Goal: Information Seeking & Learning: Learn about a topic

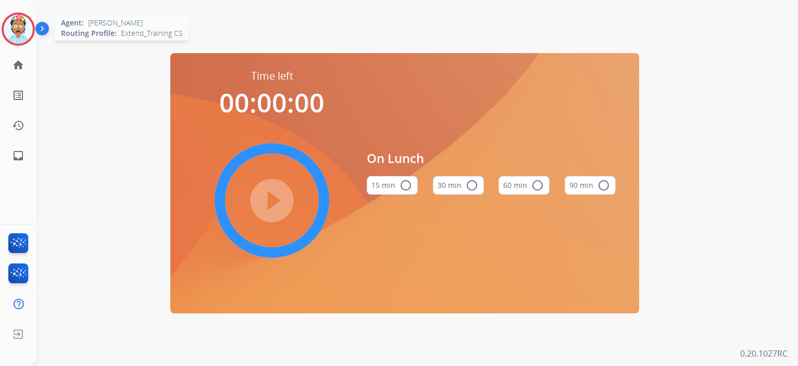
click at [11, 29] on img at bounding box center [18, 29] width 29 height 29
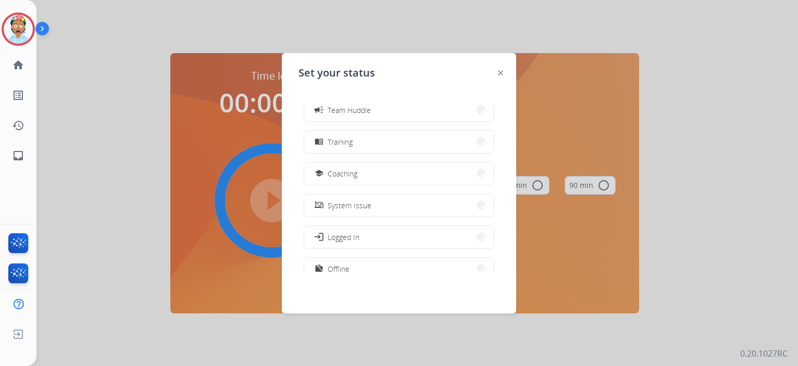
scroll to position [156, 0]
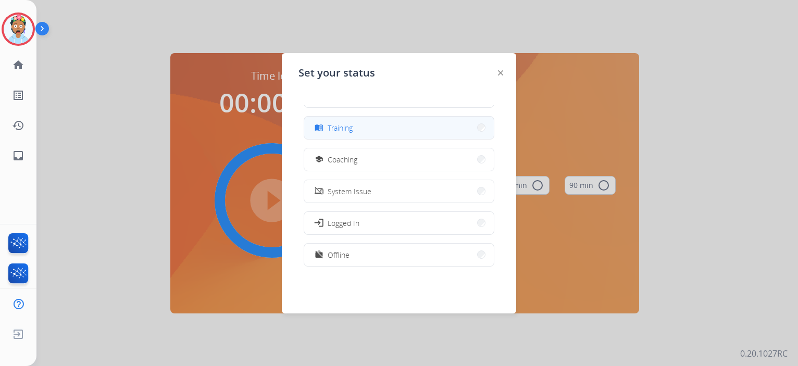
click at [343, 132] on span "Training" at bounding box center [339, 127] width 25 height 11
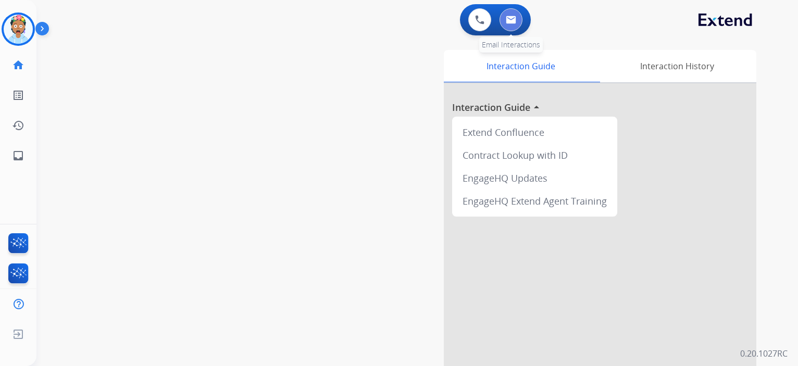
click at [508, 21] on img at bounding box center [511, 20] width 10 height 8
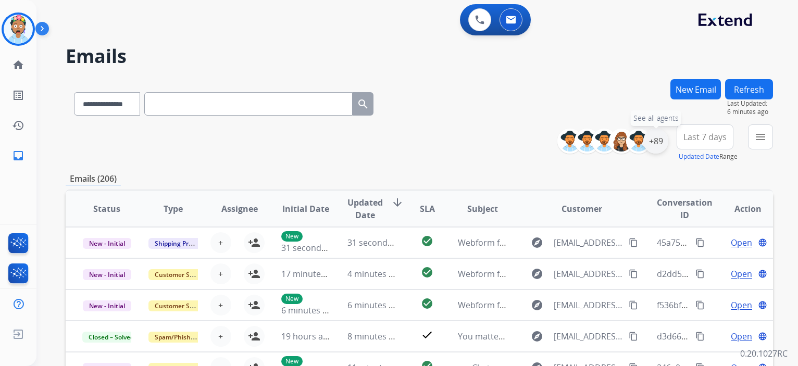
click at [654, 142] on div "+89" at bounding box center [655, 141] width 25 height 25
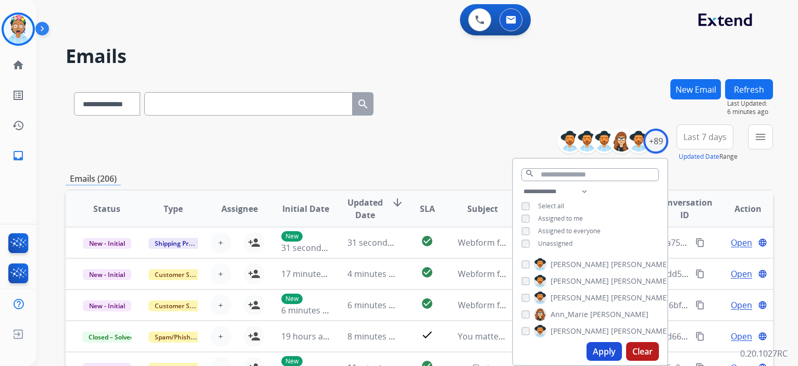
click at [607, 348] on button "Apply" at bounding box center [603, 351] width 35 height 19
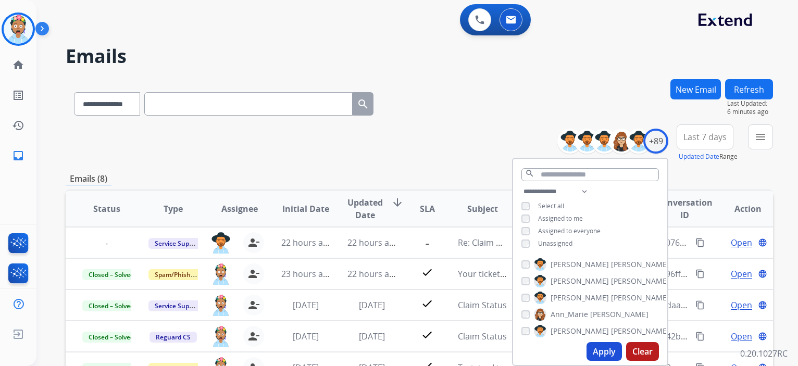
click at [682, 169] on div "**********" at bounding box center [419, 335] width 707 height 513
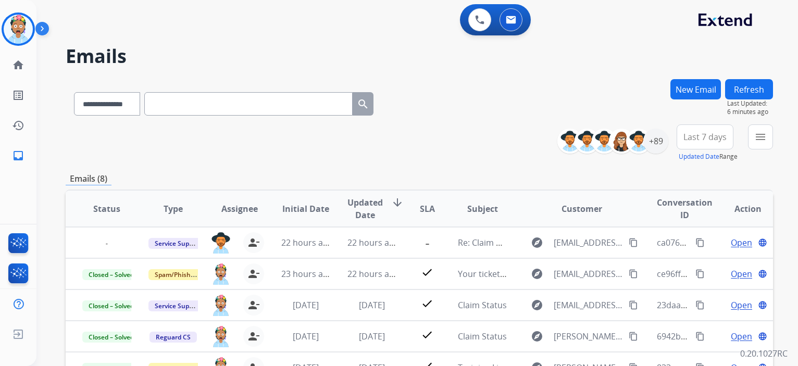
click at [698, 139] on span "Last 7 days" at bounding box center [704, 137] width 43 height 4
click at [686, 259] on div "Last 90 days" at bounding box center [701, 264] width 57 height 16
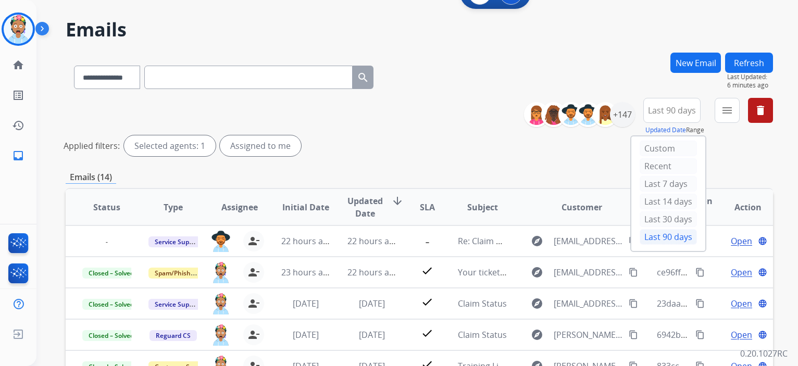
scroll to position [52, 0]
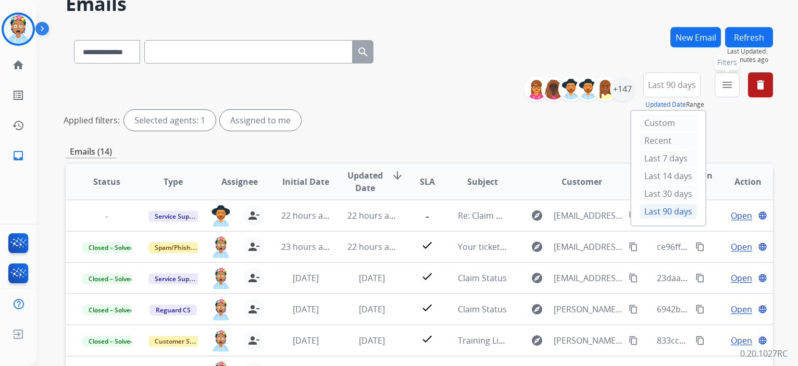
click at [722, 86] on mat-icon "menu" at bounding box center [727, 85] width 12 height 12
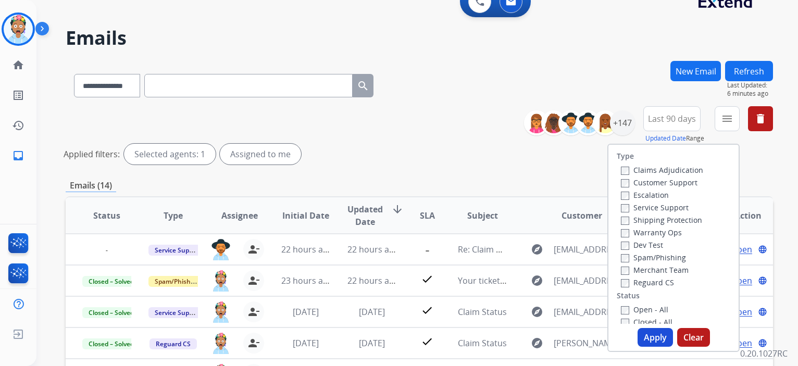
scroll to position [0, 0]
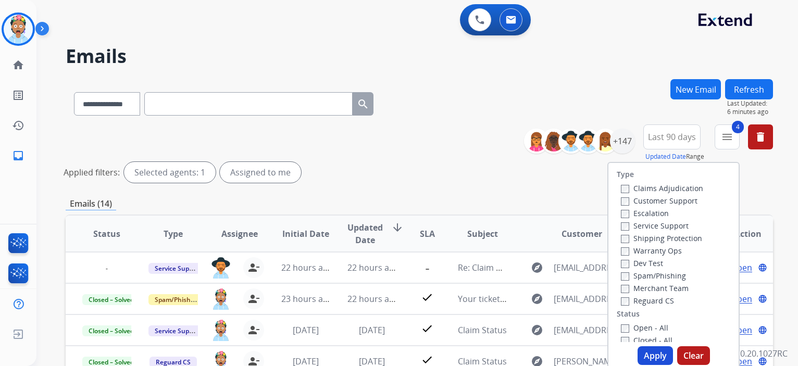
click at [651, 352] on button "Apply" at bounding box center [654, 355] width 35 height 19
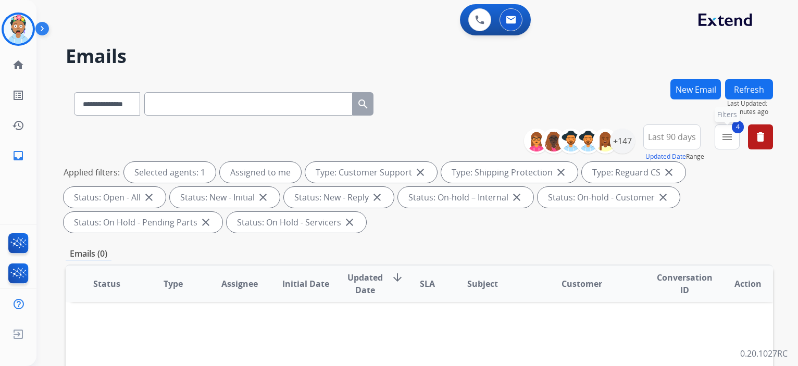
click at [720, 128] on button "4 menu Filters" at bounding box center [726, 136] width 25 height 25
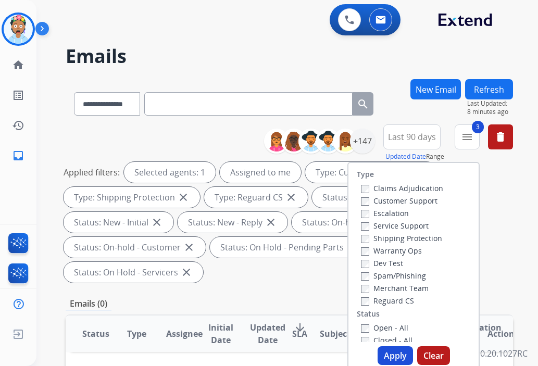
click at [389, 356] on button "Apply" at bounding box center [394, 355] width 35 height 19
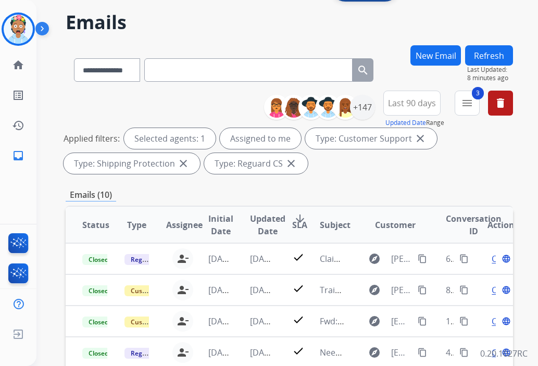
scroll to position [52, 0]
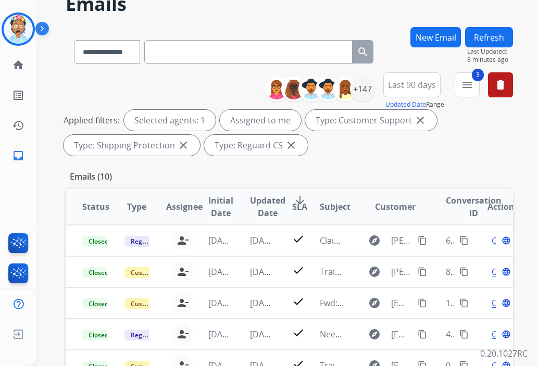
drag, startPoint x: 288, startPoint y: 143, endPoint x: 282, endPoint y: 143, distance: 6.3
click at [288, 143] on mat-icon "close" at bounding box center [291, 145] width 12 height 12
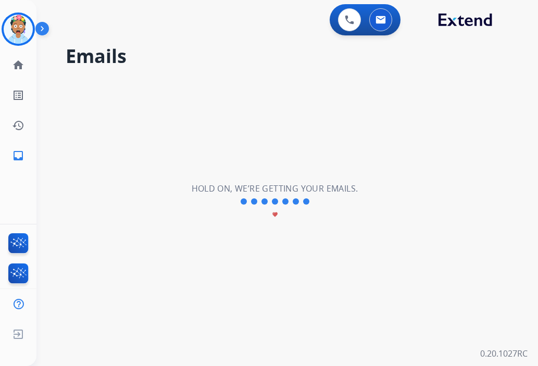
scroll to position [0, 0]
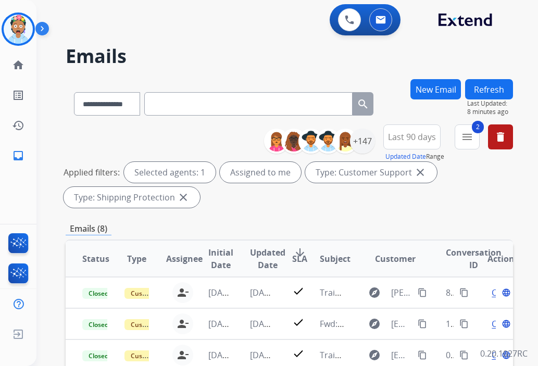
drag, startPoint x: 182, startPoint y: 194, endPoint x: 191, endPoint y: 196, distance: 9.6
click at [181, 194] on mat-icon "close" at bounding box center [183, 197] width 12 height 12
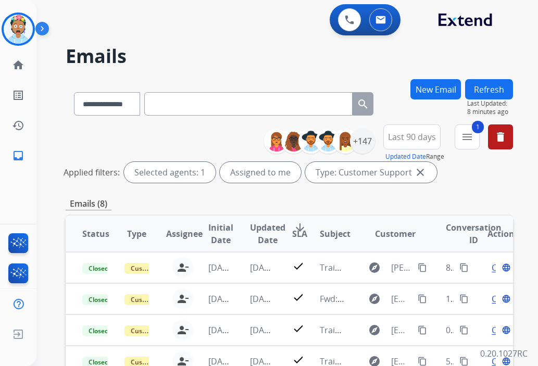
click at [417, 172] on mat-icon "close" at bounding box center [420, 172] width 12 height 12
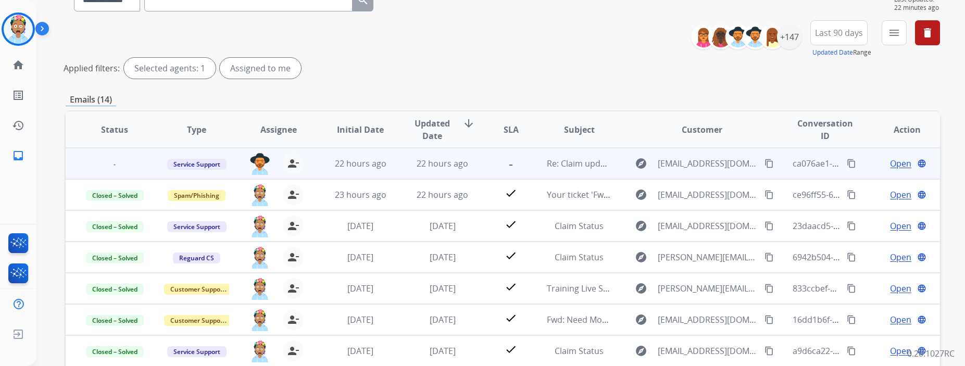
click at [797, 163] on span "Open" at bounding box center [900, 163] width 21 height 12
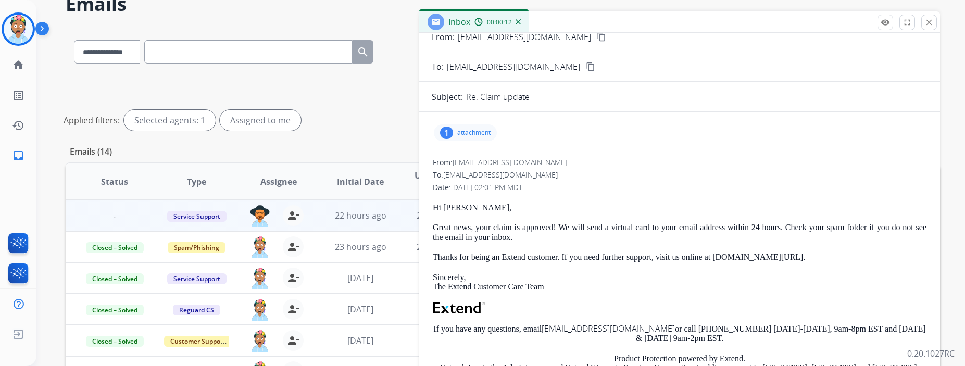
scroll to position [52, 0]
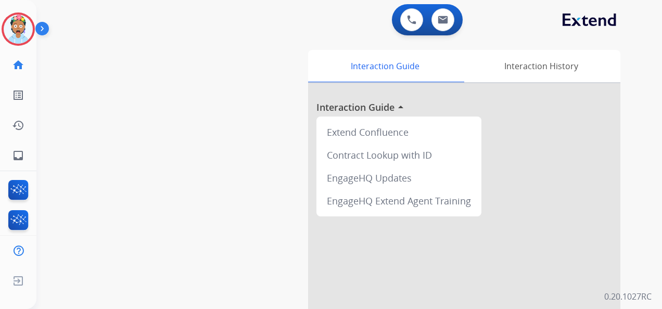
click at [30, 28] on img at bounding box center [18, 29] width 29 height 29
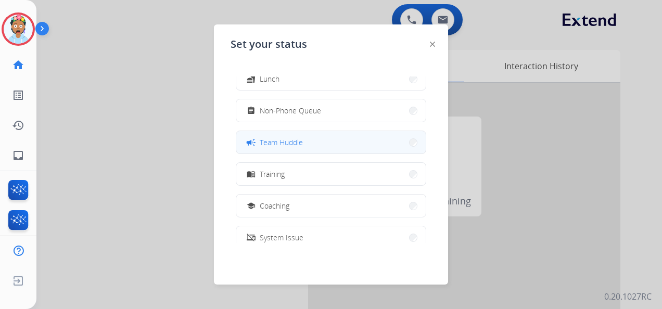
scroll to position [60, 0]
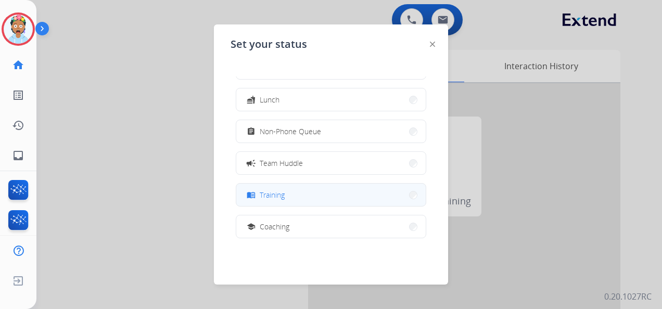
click at [283, 191] on span "Training" at bounding box center [272, 195] width 25 height 11
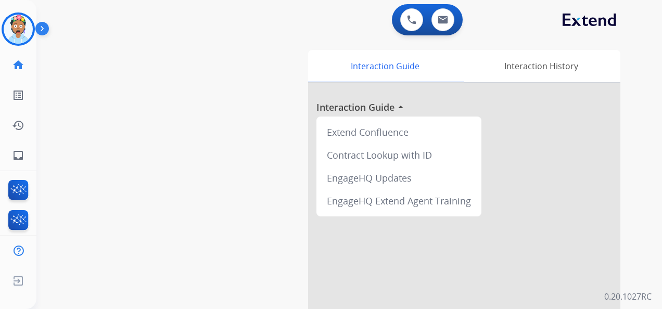
click at [185, 148] on div "swap_horiz Break voice bridge close_fullscreen Connect 3-Way Call merge_type Se…" at bounding box center [336, 254] width 601 height 434
click at [443, 22] on img at bounding box center [443, 20] width 10 height 8
select select "**********"
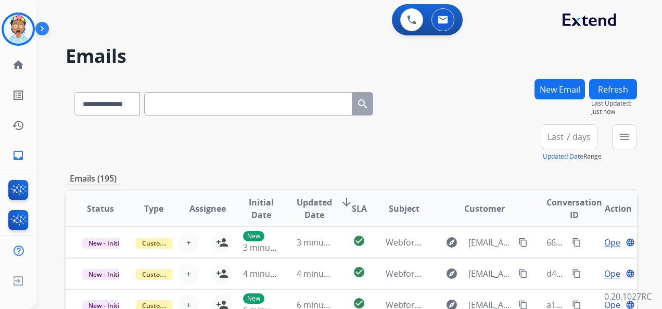
scroll to position [1, 0]
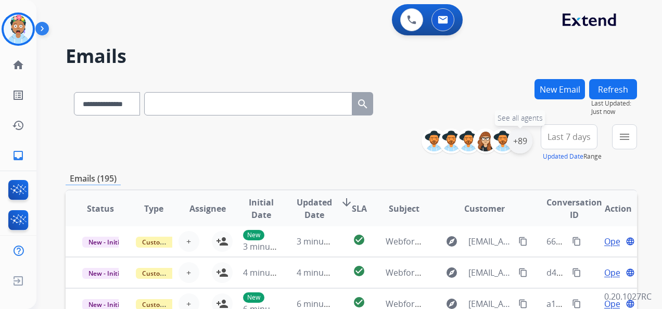
click at [519, 140] on div "+89" at bounding box center [520, 141] width 25 height 25
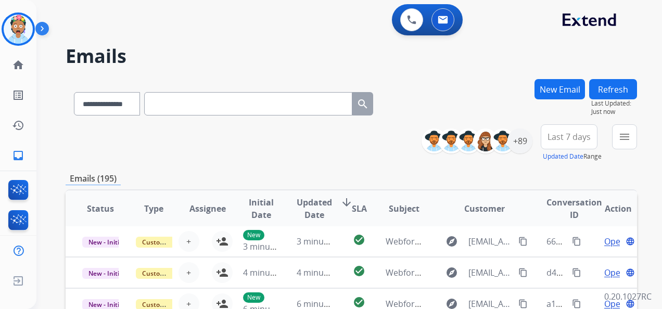
click at [578, 135] on span "Last 7 days" at bounding box center [569, 137] width 43 height 4
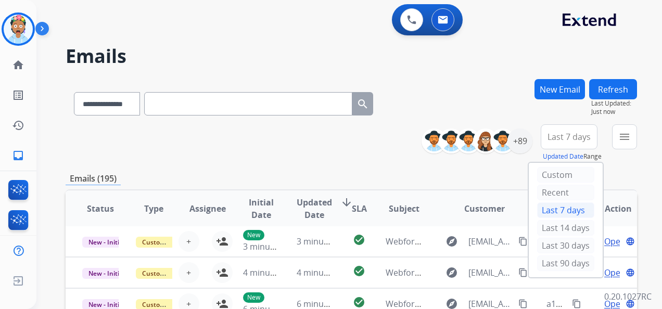
click at [559, 264] on div "Last 90 days" at bounding box center [565, 264] width 57 height 16
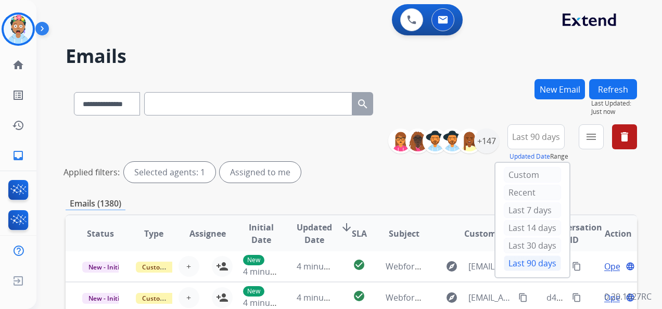
click at [377, 182] on div "Applied filters: Selected agents: 1 Assigned to me" at bounding box center [350, 172] width 572 height 21
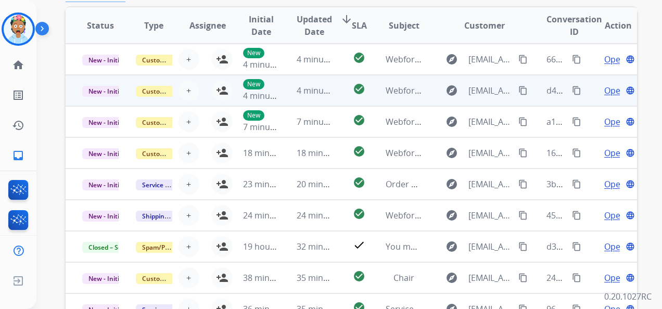
scroll to position [104, 0]
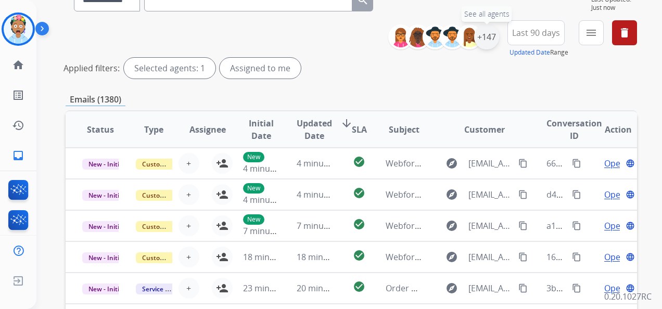
click at [485, 39] on div "+147" at bounding box center [486, 36] width 25 height 25
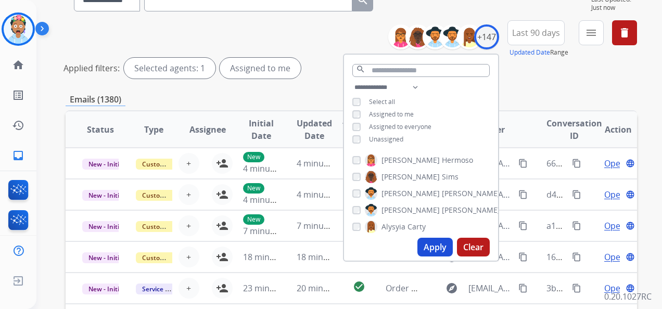
click at [437, 246] on button "Apply" at bounding box center [435, 247] width 35 height 19
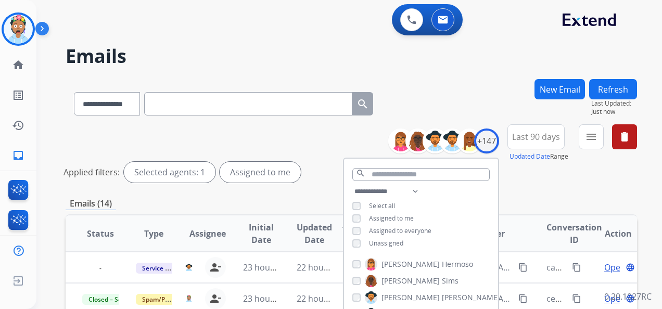
click at [539, 137] on span "Last 90 days" at bounding box center [536, 137] width 48 height 4
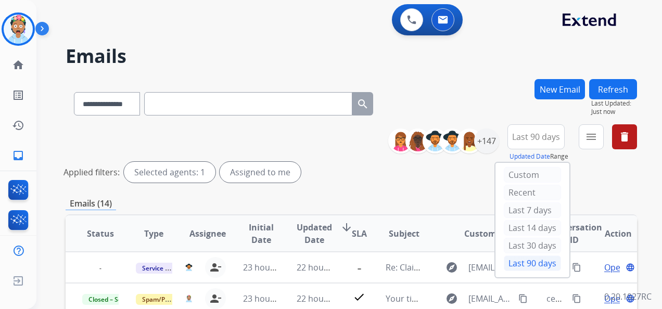
click at [519, 262] on div "Last 90 days" at bounding box center [532, 264] width 57 height 16
click at [190, 173] on div "Selected agents: 1" at bounding box center [170, 172] width 92 height 21
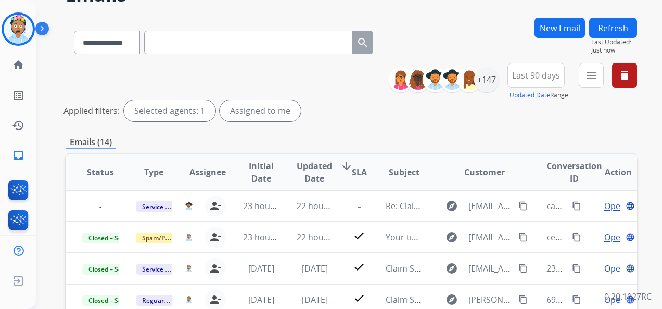
scroll to position [52, 0]
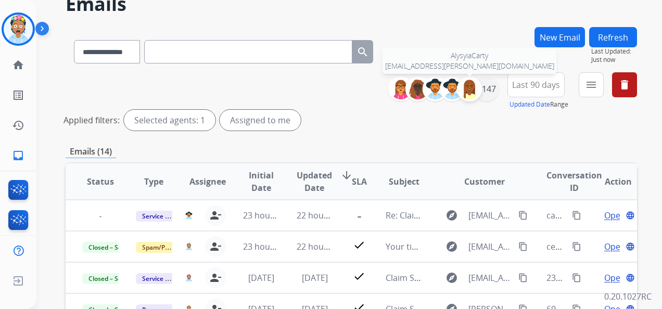
click at [477, 90] on img at bounding box center [469, 89] width 21 height 21
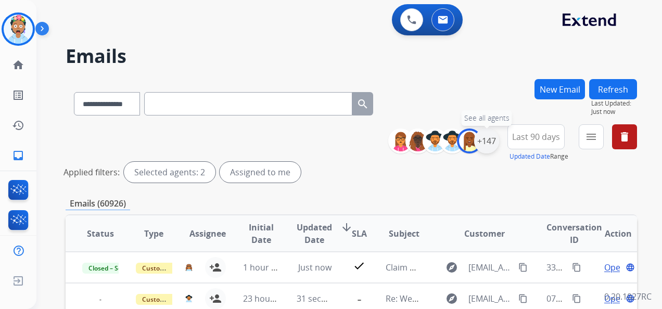
click at [491, 142] on div "+147" at bounding box center [486, 141] width 25 height 25
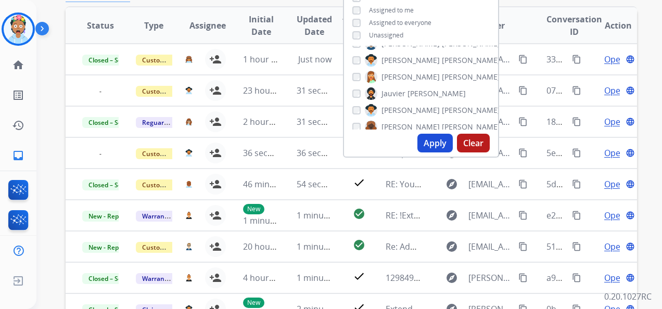
scroll to position [937, 0]
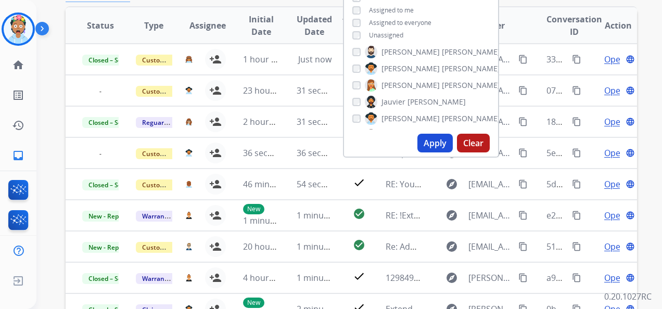
click at [435, 139] on button "Apply" at bounding box center [435, 143] width 35 height 19
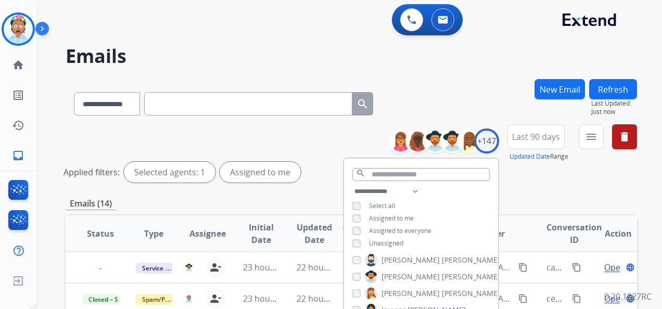
click at [342, 134] on div "**********" at bounding box center [352, 155] width 572 height 62
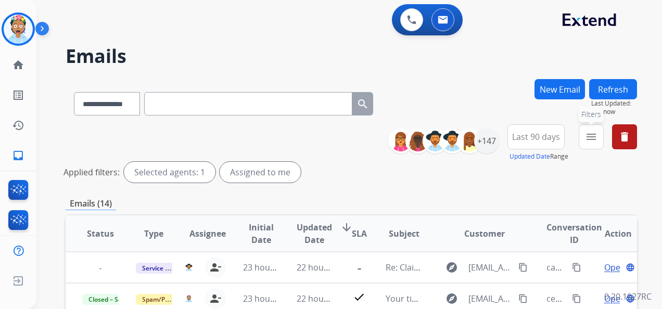
click at [593, 137] on mat-icon "menu" at bounding box center [591, 137] width 12 height 12
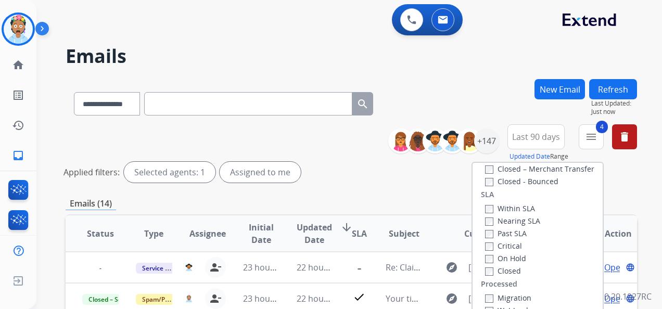
scroll to position [287, 0]
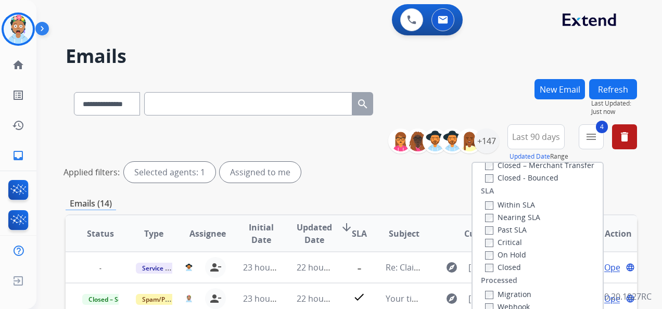
click at [626, 175] on div "Applied filters: Selected agents: 1 Assigned to me" at bounding box center [350, 172] width 572 height 21
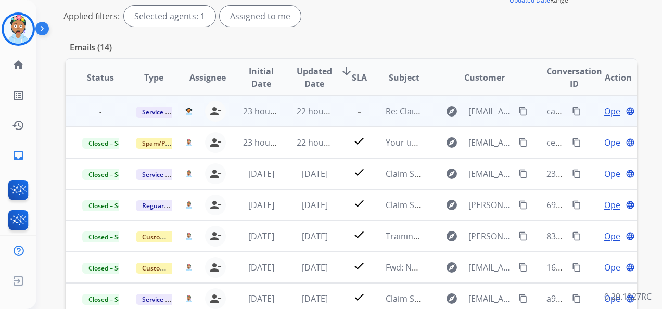
scroll to position [52, 0]
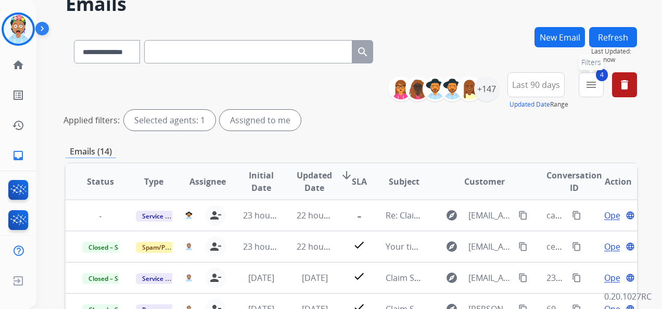
click at [588, 87] on mat-icon "menu" at bounding box center [591, 85] width 12 height 12
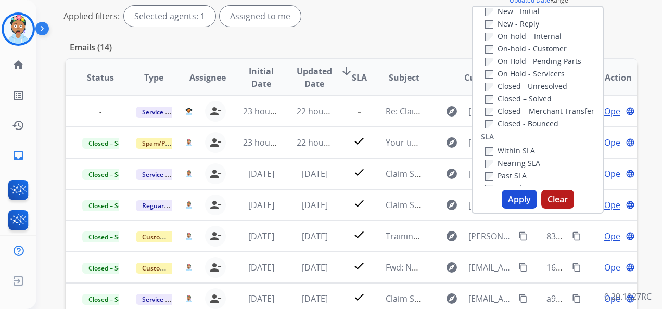
scroll to position [183, 0]
click at [506, 198] on button "Apply" at bounding box center [519, 199] width 35 height 19
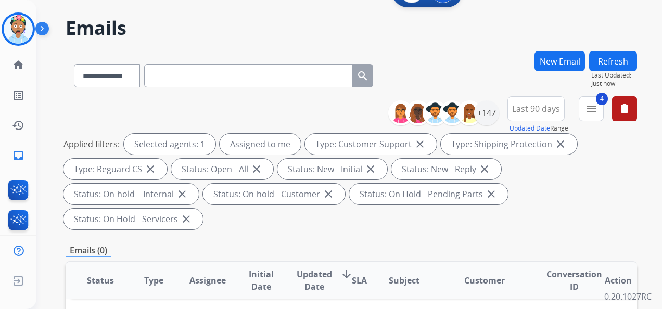
scroll to position [0, 0]
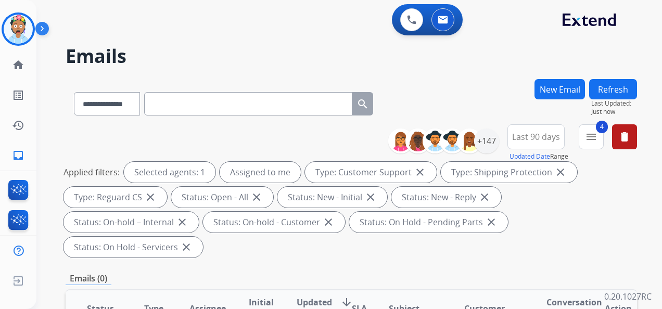
click at [587, 206] on div "Applied filters: Selected agents: 1 Assigned to me Type: Customer Support close…" at bounding box center [350, 210] width 572 height 96
click at [629, 141] on mat-icon "delete" at bounding box center [624, 137] width 12 height 12
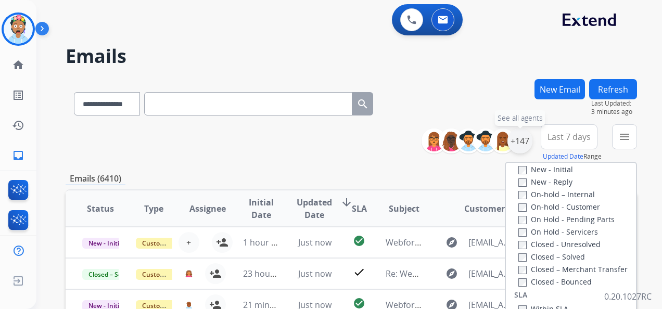
click at [524, 144] on div "+147" at bounding box center [520, 141] width 25 height 25
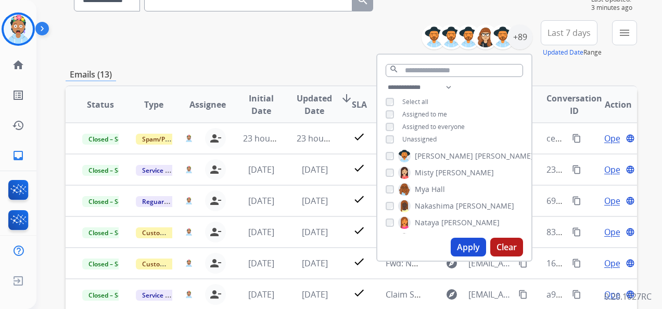
scroll to position [554, 0]
click at [466, 243] on button "Apply" at bounding box center [468, 247] width 35 height 19
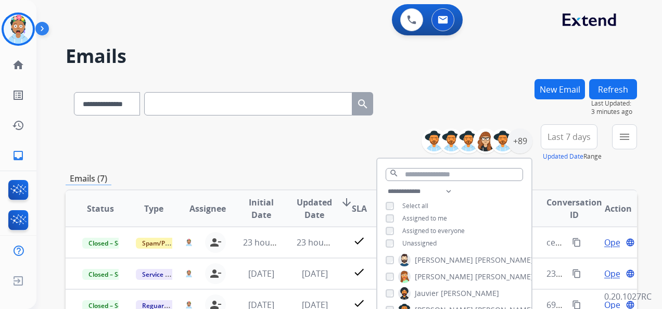
click at [236, 145] on div "**********" at bounding box center [352, 142] width 572 height 37
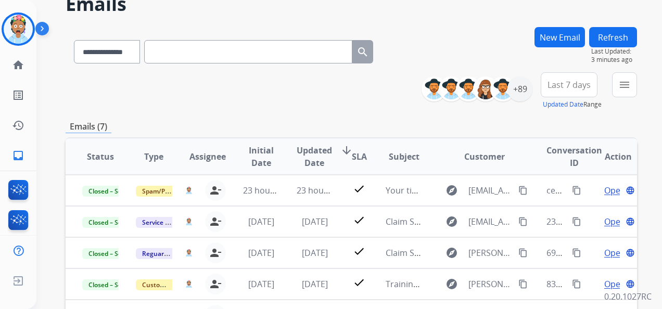
scroll to position [52, 0]
click at [556, 87] on span "Last 7 days" at bounding box center [569, 85] width 43 height 4
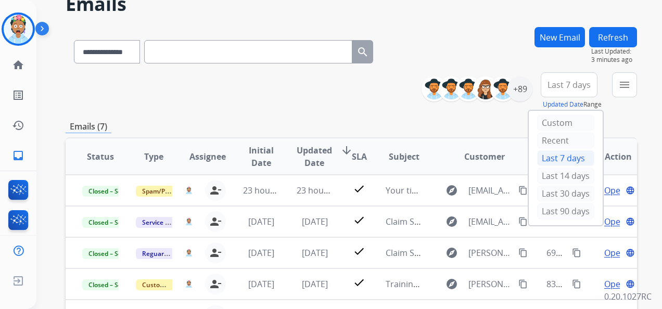
click at [547, 211] on div "Last 90 days" at bounding box center [565, 212] width 57 height 16
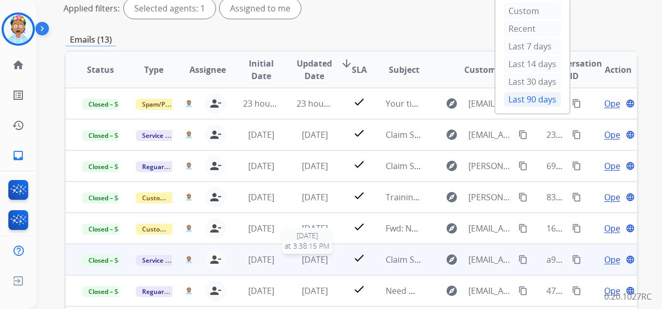
scroll to position [156, 0]
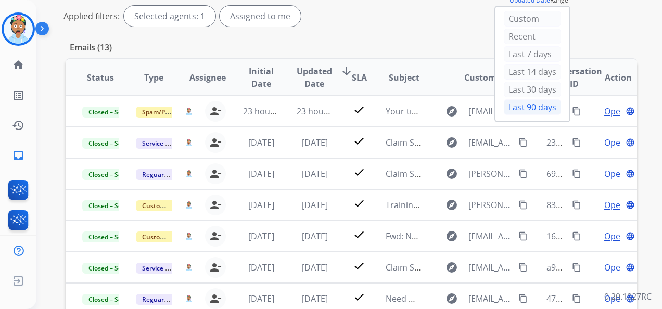
click at [385, 24] on div "Applied filters: Selected agents: 1 Assigned to me" at bounding box center [350, 16] width 572 height 21
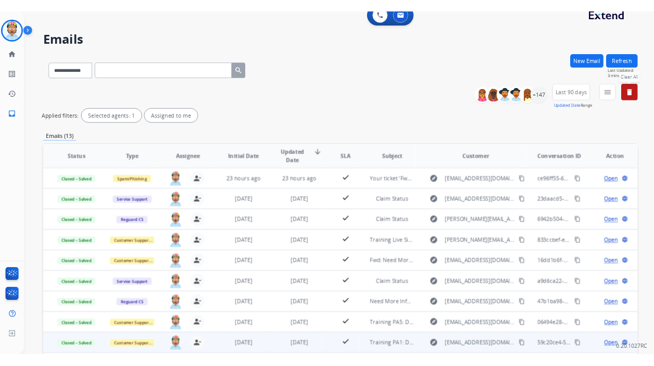
scroll to position [0, 0]
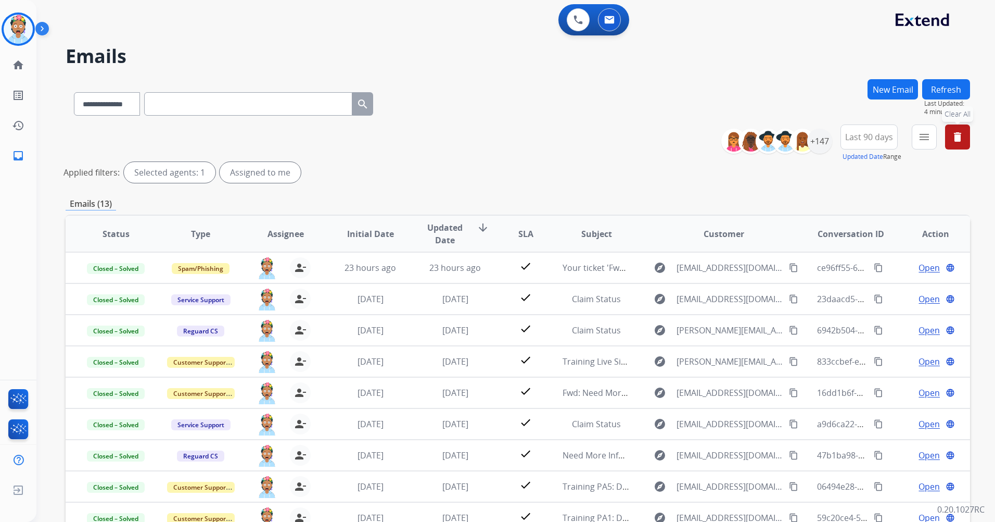
drag, startPoint x: 783, startPoint y: 42, endPoint x: 816, endPoint y: 12, distance: 44.6
click at [662, 42] on div "**********" at bounding box center [503, 298] width 934 height 522
